Goal: Task Accomplishment & Management: Manage account settings

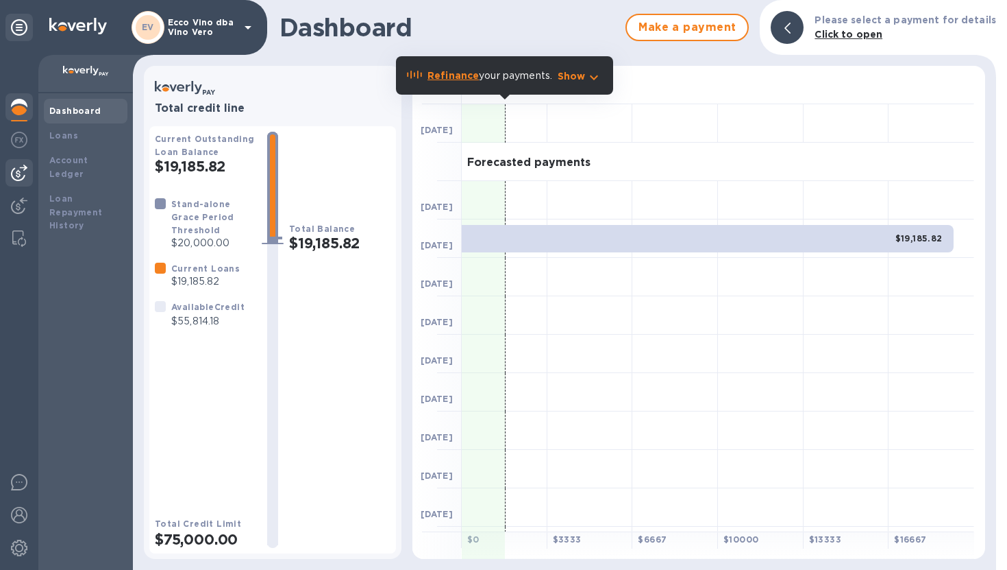
click at [21, 171] on img at bounding box center [19, 172] width 16 height 16
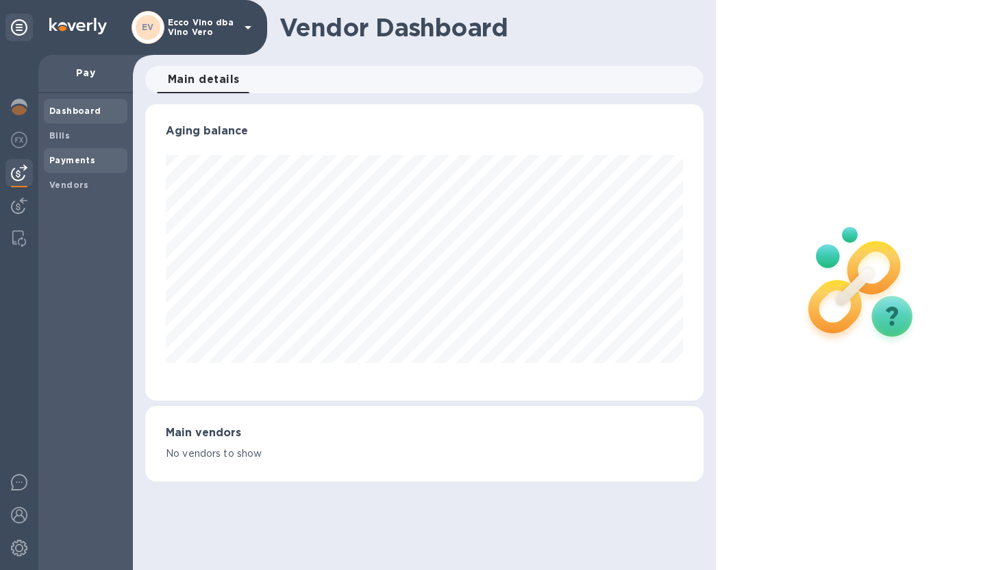
scroll to position [296, 559]
click at [60, 134] on b "Bills" at bounding box center [59, 135] width 21 height 10
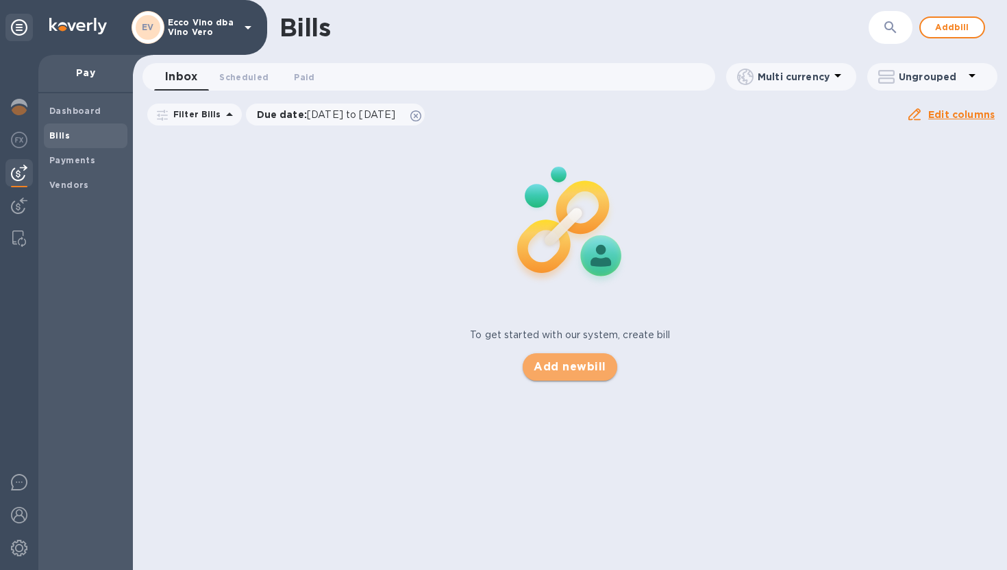
click at [591, 371] on span "Add new bill" at bounding box center [570, 366] width 72 height 16
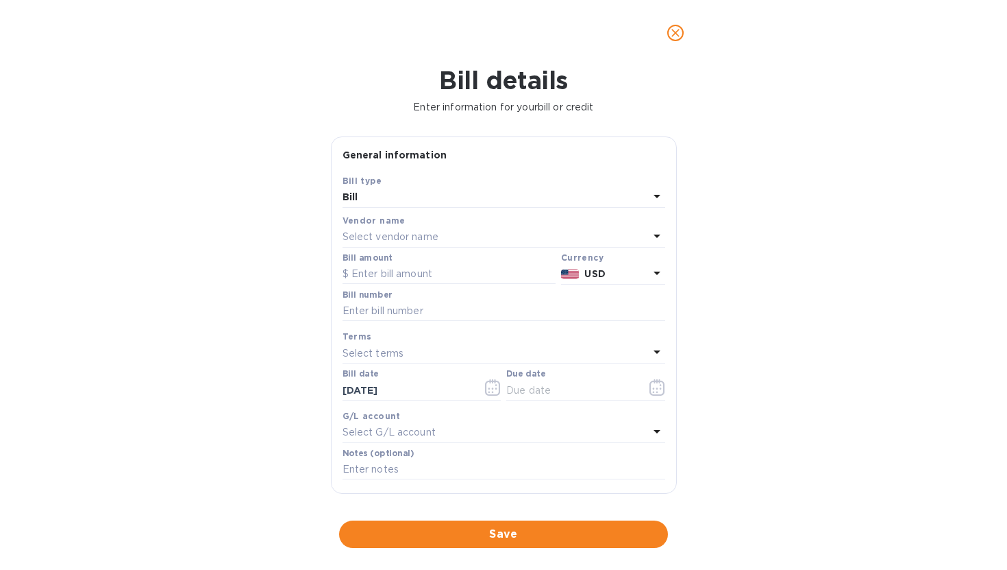
click at [555, 241] on div "Select vendor name" at bounding box center [496, 237] width 306 height 19
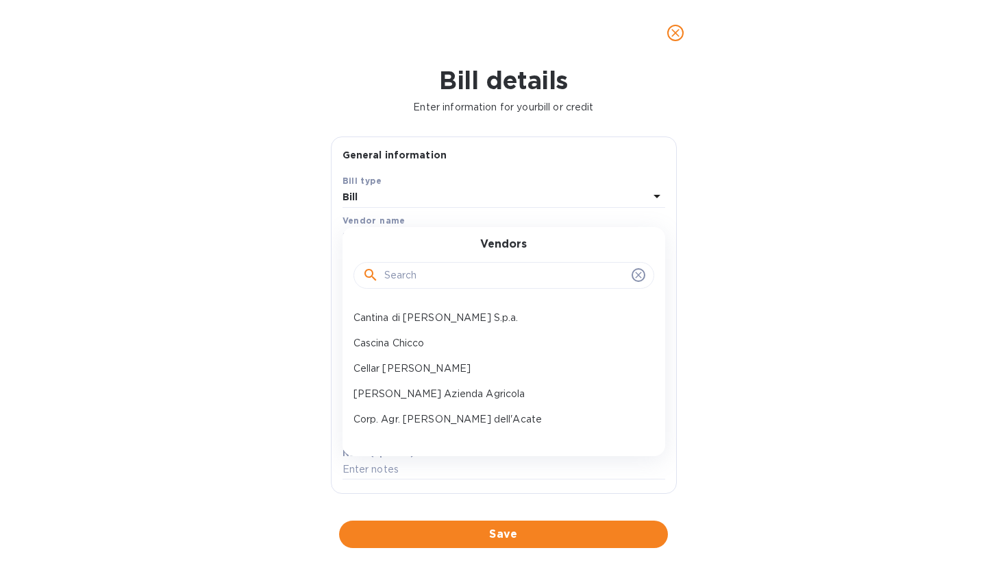
scroll to position [337, 0]
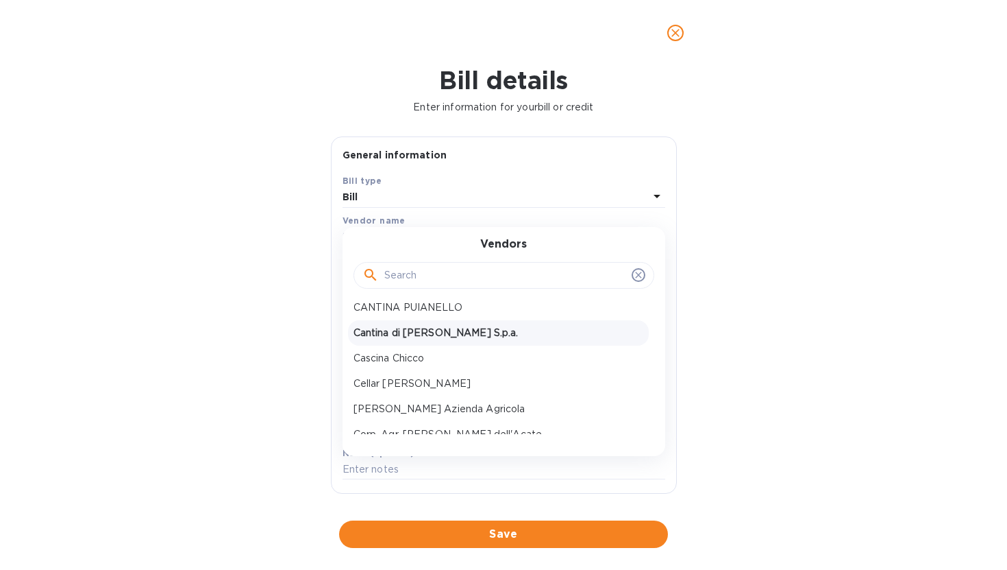
click at [461, 332] on p "Cantina di [PERSON_NAME] S.p.a." at bounding box center [499, 333] width 290 height 14
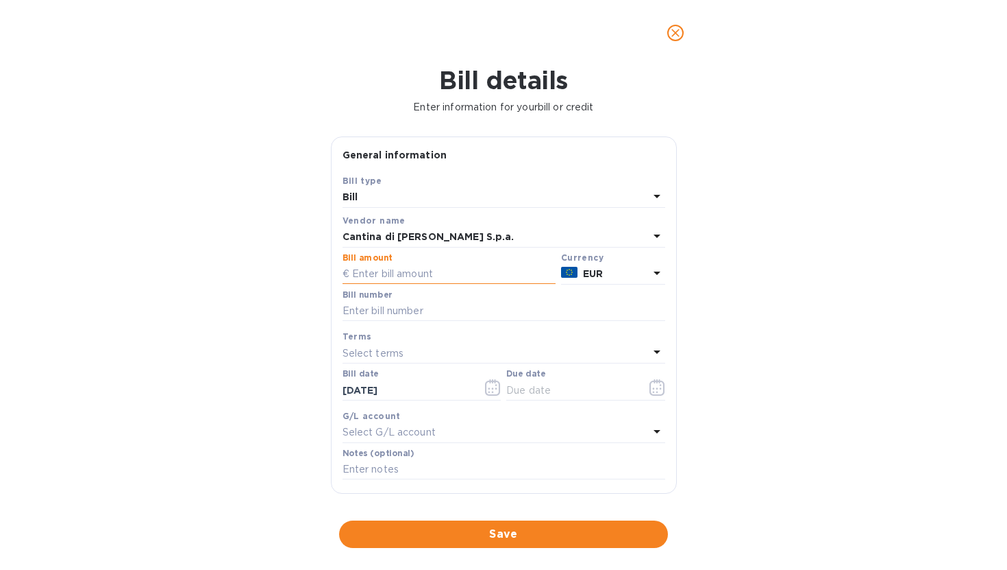
click at [451, 274] on input "text" at bounding box center [449, 274] width 213 height 21
type input "9,176.40"
click at [438, 310] on input "text" at bounding box center [504, 311] width 323 height 21
type input "147/00/2025"
click at [487, 391] on icon "button" at bounding box center [493, 387] width 16 height 16
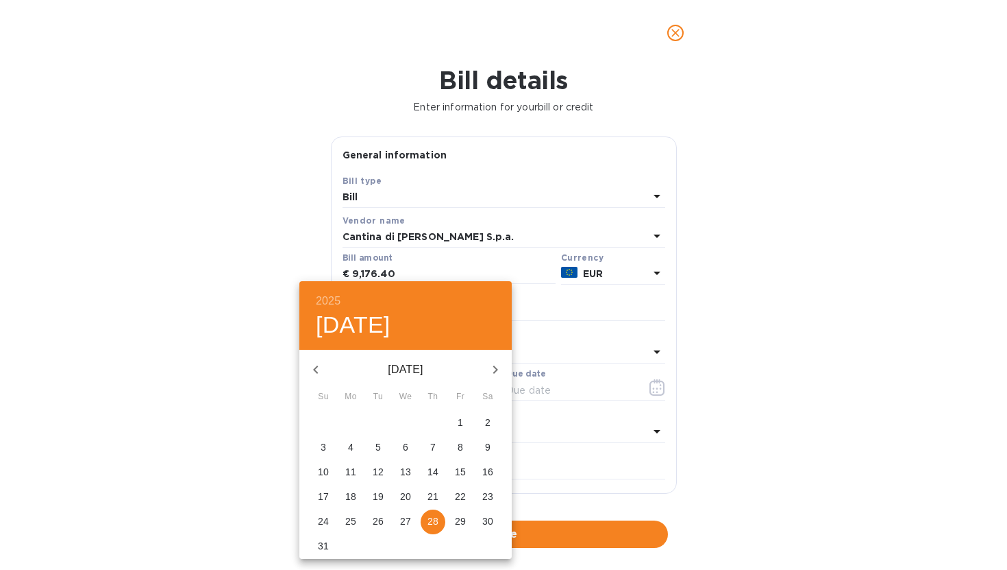
click at [315, 366] on icon "button" at bounding box center [316, 369] width 16 height 16
click at [316, 365] on icon "button" at bounding box center [316, 369] width 16 height 16
click at [355, 493] on p "19" at bounding box center [350, 496] width 11 height 14
type input "[DATE]"
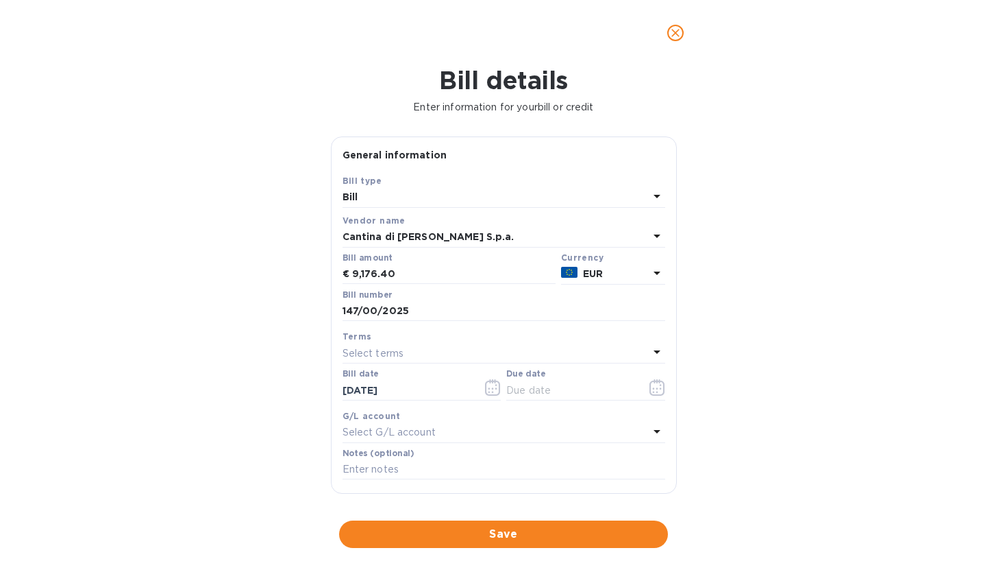
click at [469, 345] on div "Select terms" at bounding box center [496, 352] width 306 height 19
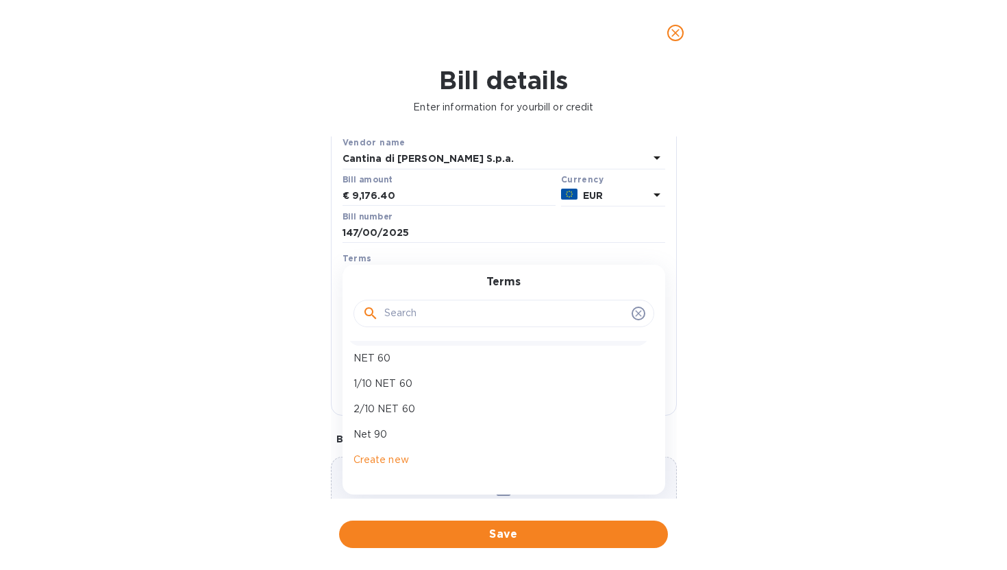
scroll to position [81, 0]
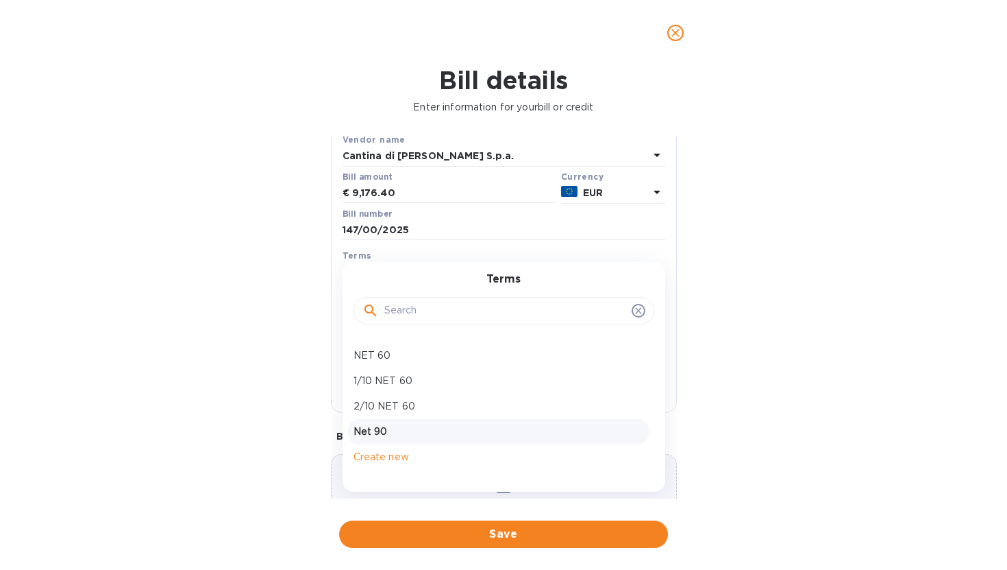
click at [457, 438] on p "Net 90" at bounding box center [499, 431] width 290 height 14
type input "[DATE]"
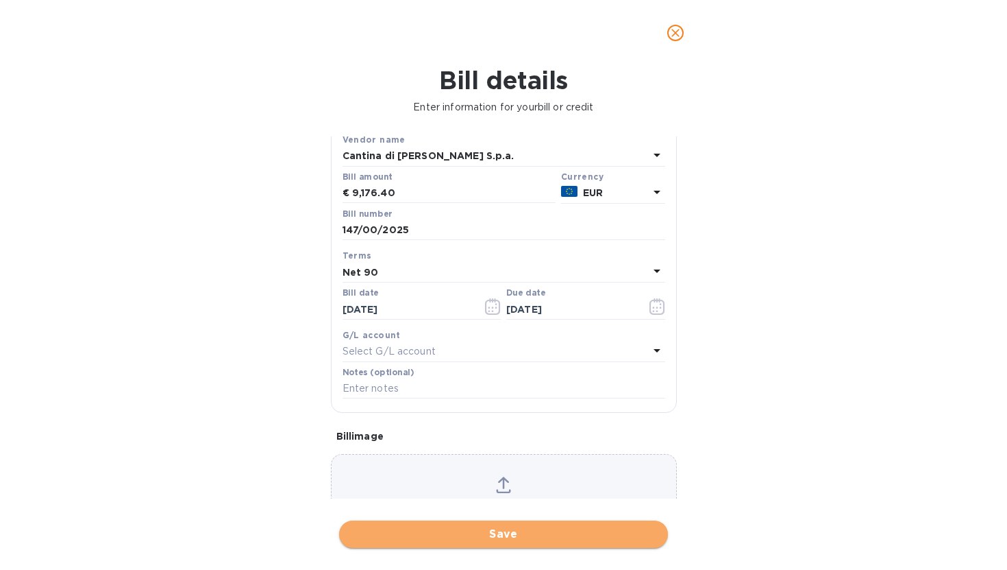
click at [509, 534] on span "Save" at bounding box center [503, 534] width 307 height 16
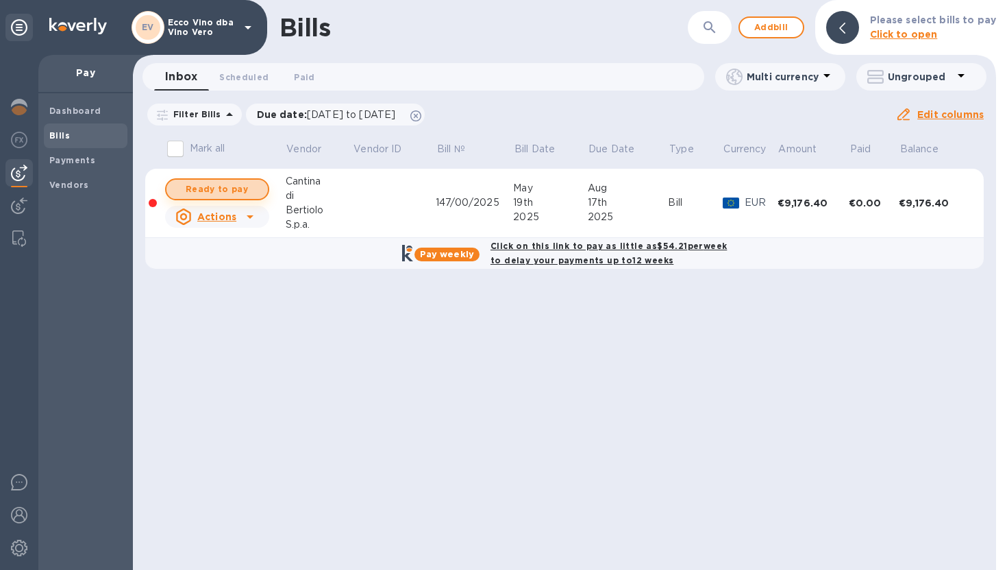
click at [249, 187] on span "Ready to pay" at bounding box center [218, 189] width 80 height 16
click at [246, 186] on span "Ready to pay" at bounding box center [218, 189] width 80 height 16
checkbox input "true"
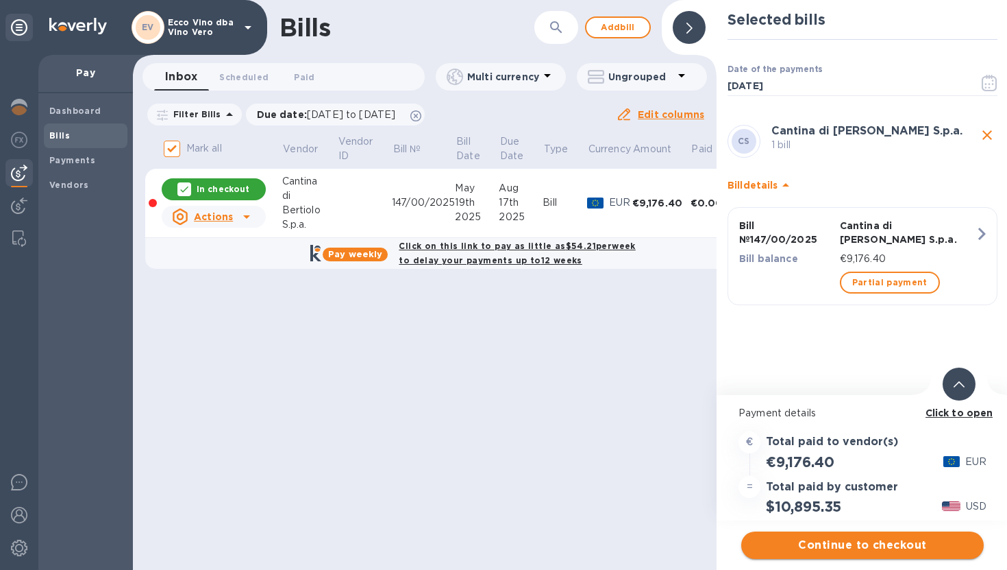
click at [872, 544] on span "Continue to checkout" at bounding box center [863, 545] width 221 height 16
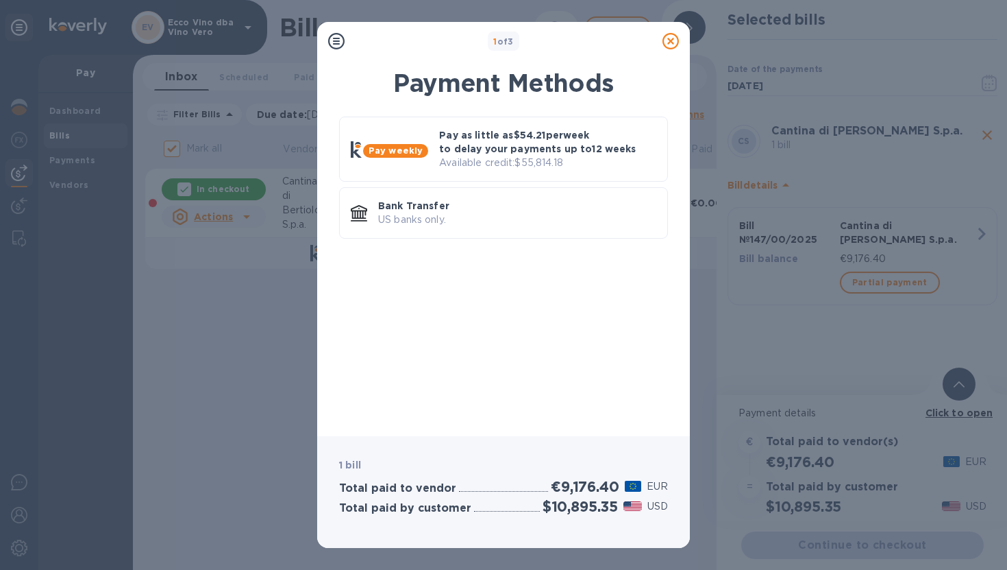
click at [672, 43] on icon at bounding box center [671, 41] width 16 height 16
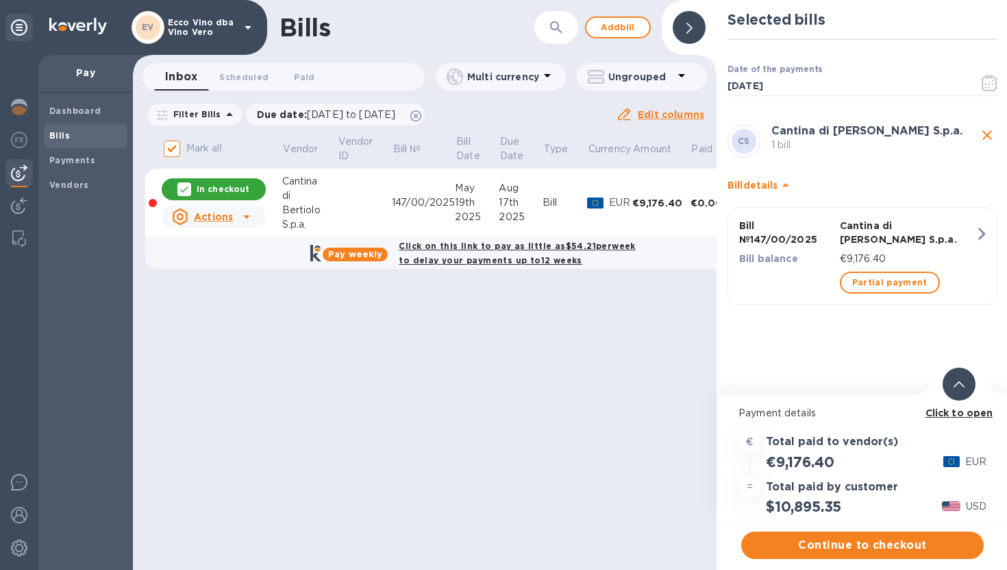
click at [959, 385] on icon at bounding box center [959, 384] width 11 height 6
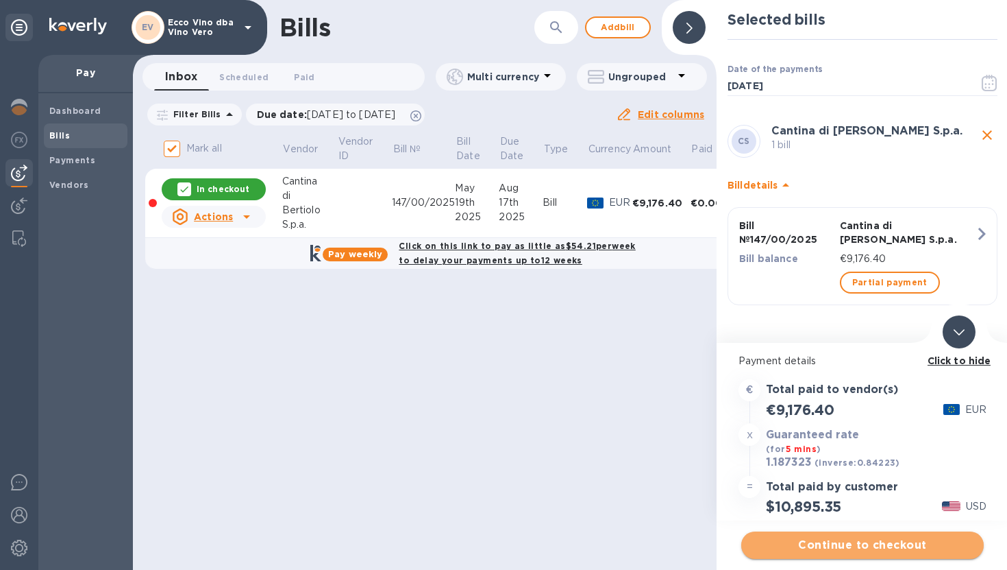
click at [833, 548] on span "Continue to checkout" at bounding box center [863, 545] width 221 height 16
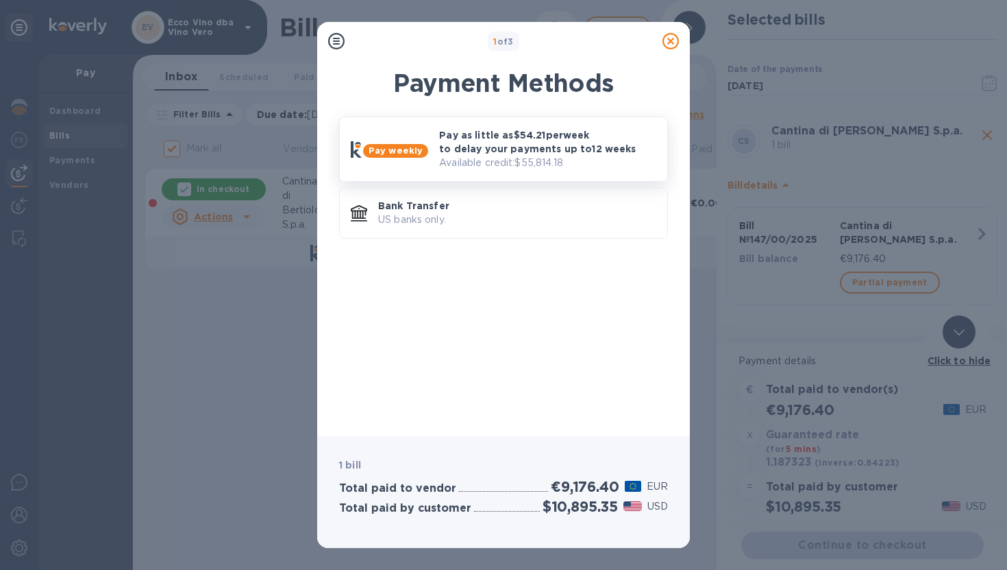
click at [464, 163] on p "Available credit: $55,814.18" at bounding box center [547, 163] width 217 height 14
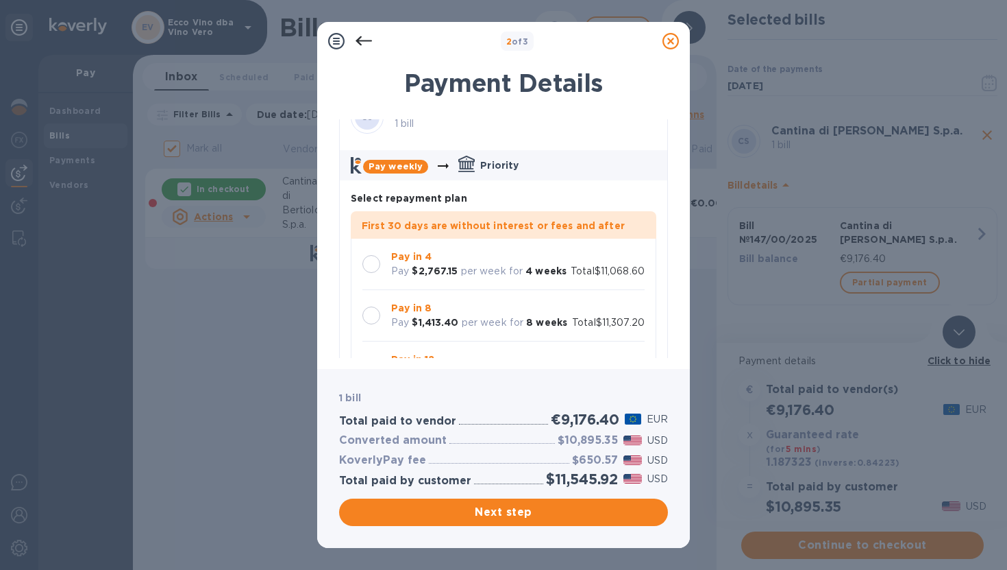
scroll to position [32, 0]
